Goal: Task Accomplishment & Management: Manage account settings

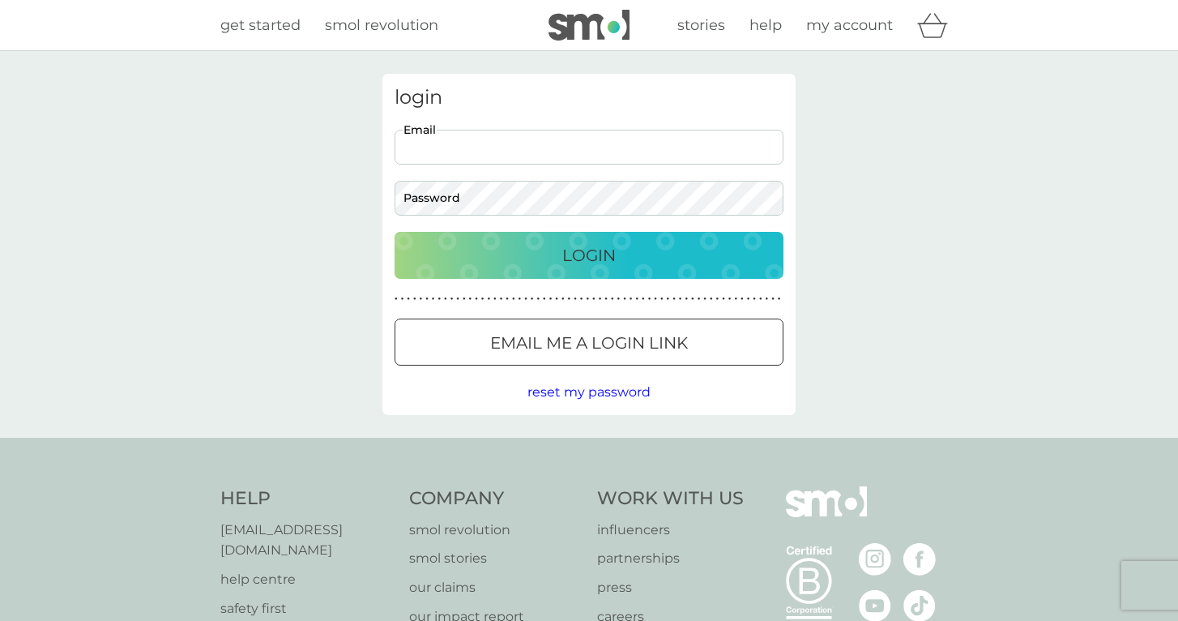
type input "[EMAIL_ADDRESS][DOMAIN_NAME]"
click at [589, 254] on button "Login" at bounding box center [589, 255] width 389 height 47
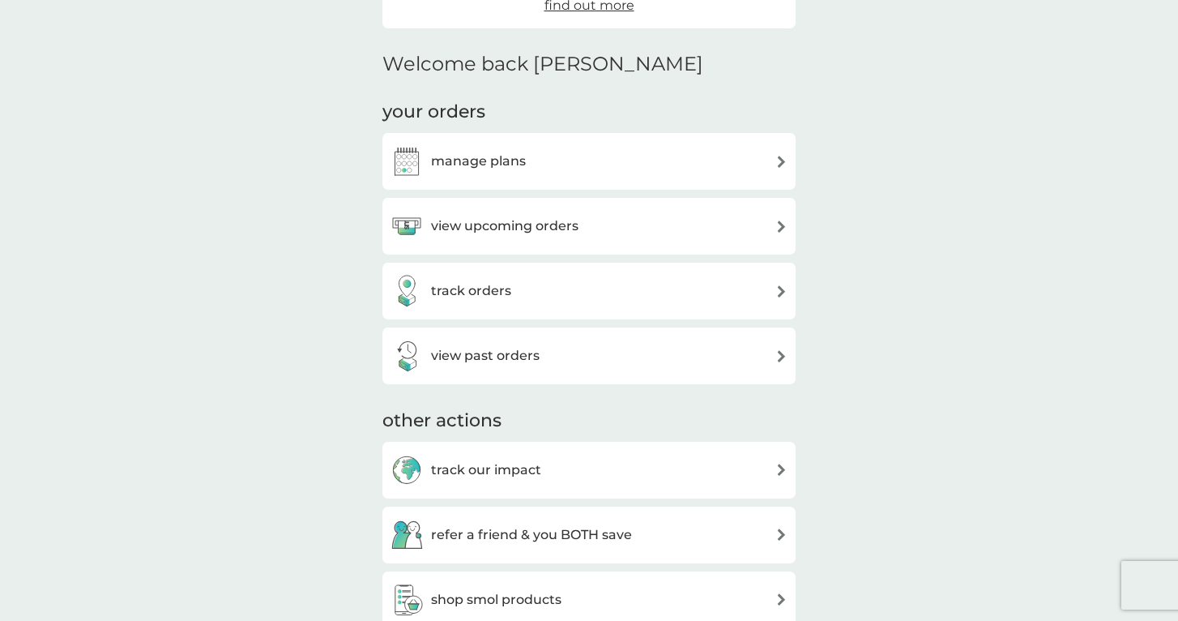
scroll to position [385, 0]
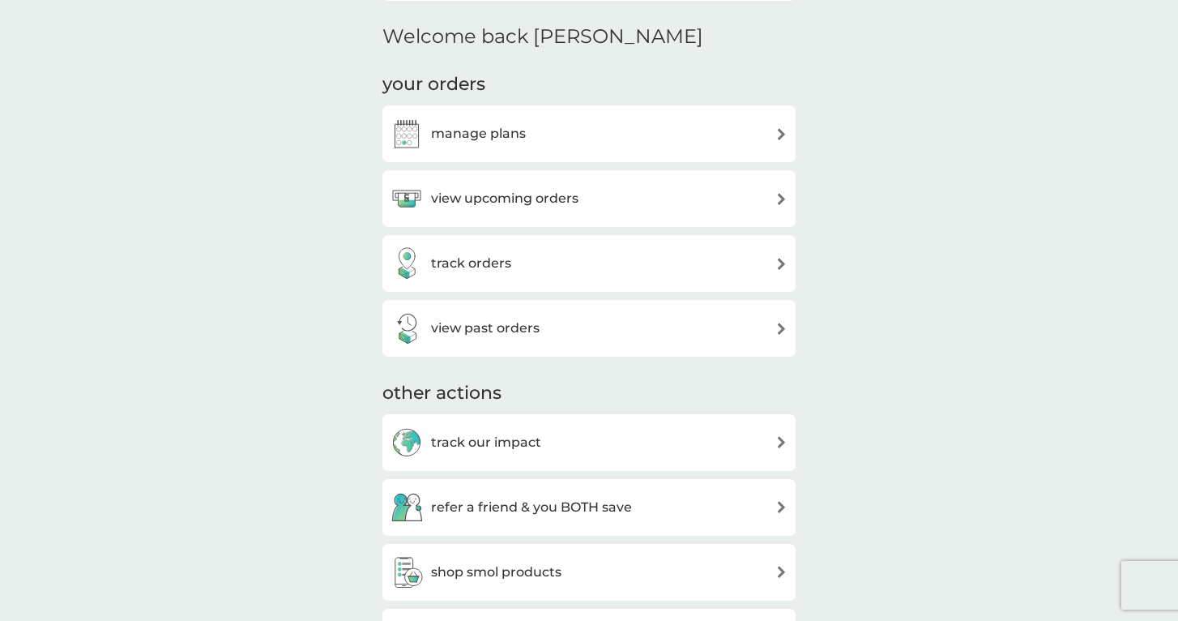
click at [503, 203] on h3 "view upcoming orders" at bounding box center [505, 198] width 148 height 21
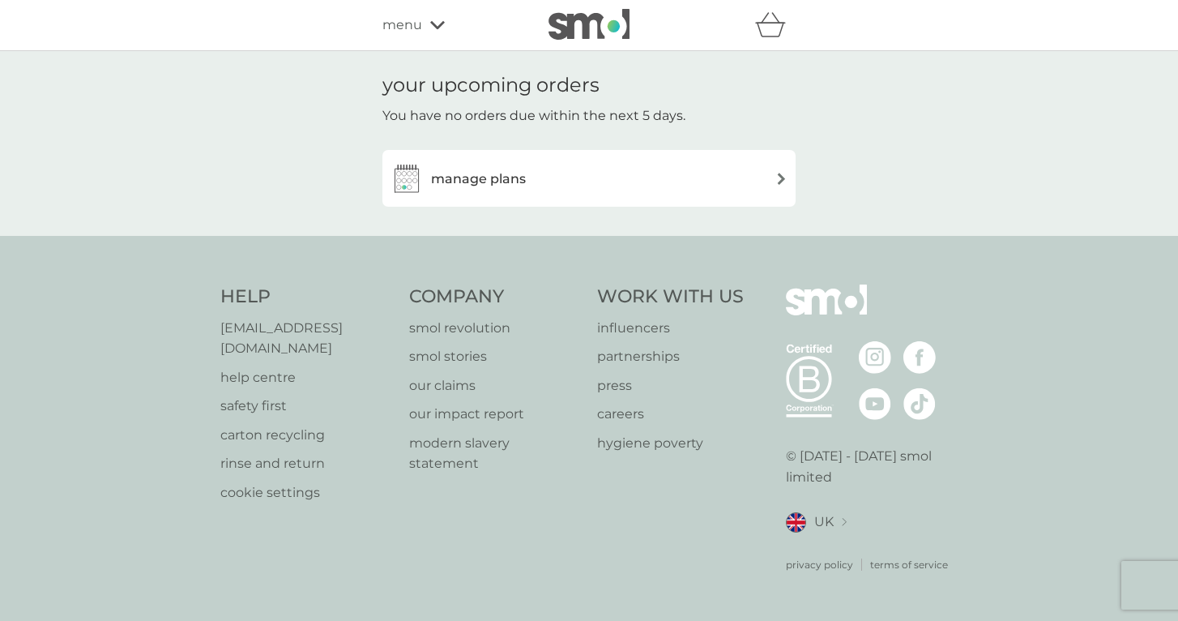
click at [503, 180] on h3 "manage plans" at bounding box center [478, 179] width 95 height 21
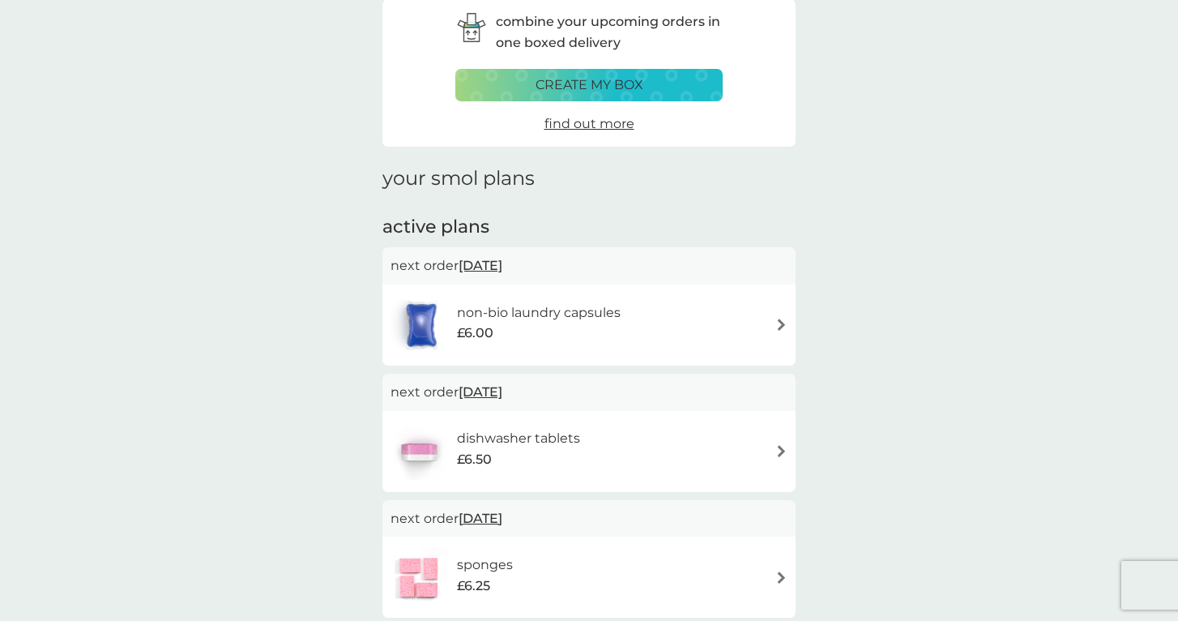
scroll to position [110, 0]
